Goal: Navigation & Orientation: Find specific page/section

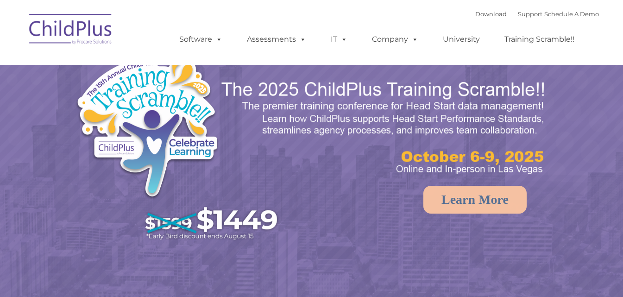
select select "MEDIUM"
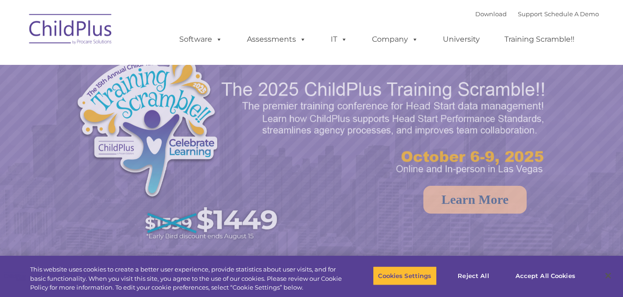
select select "MEDIUM"
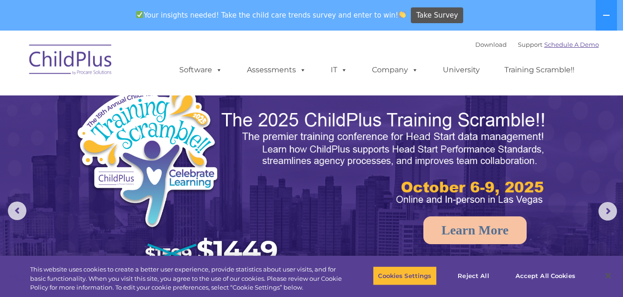
click at [567, 44] on link "Schedule A Demo" at bounding box center [572, 44] width 55 height 7
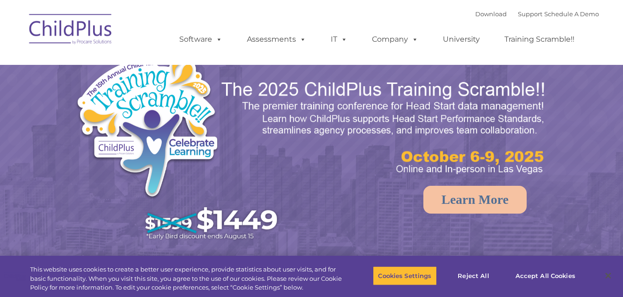
select select "MEDIUM"
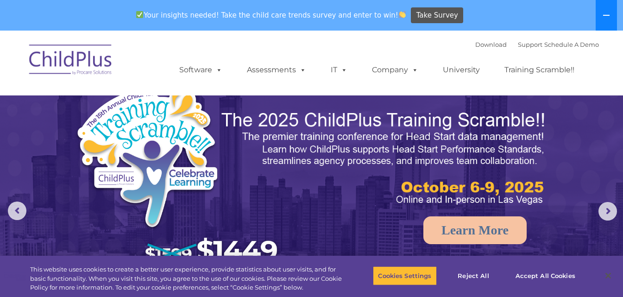
click at [615, 13] on button at bounding box center [606, 15] width 21 height 31
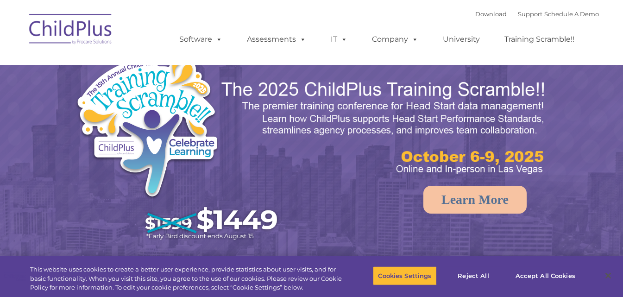
select select "MEDIUM"
